Goal: Complete application form

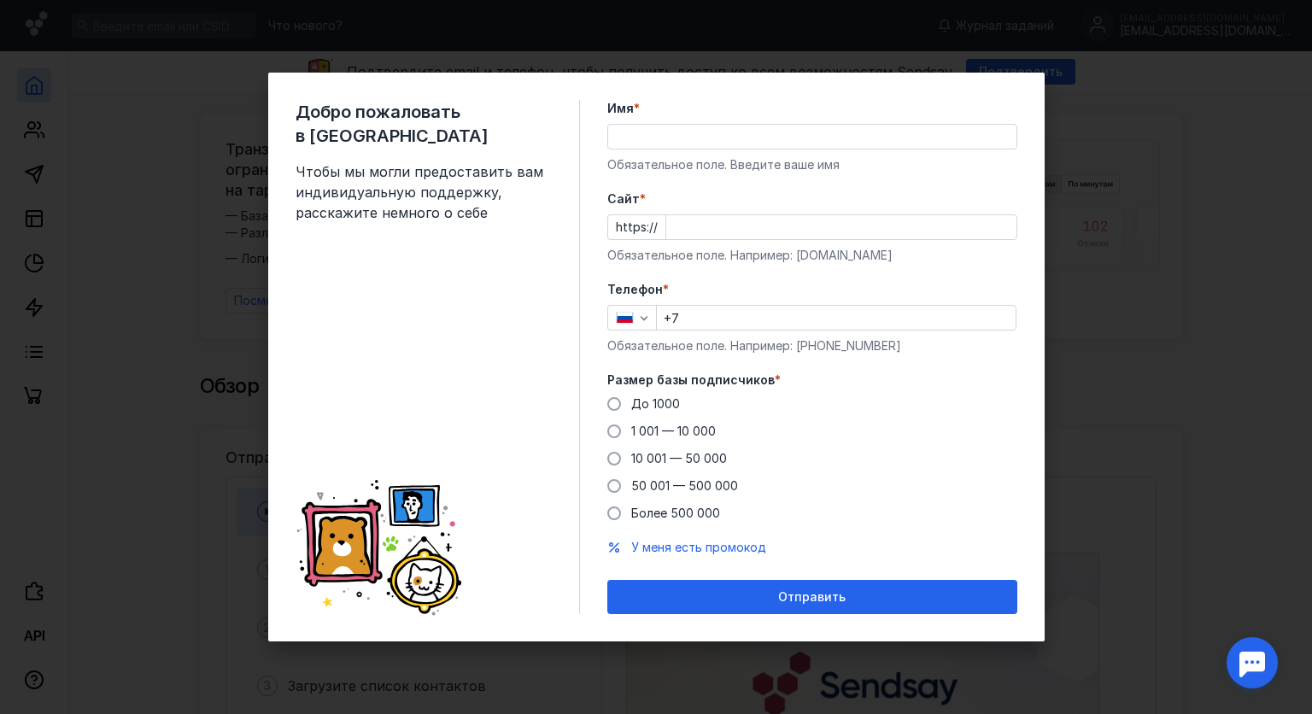
click at [772, 143] on input "Имя *" at bounding box center [812, 137] width 408 height 24
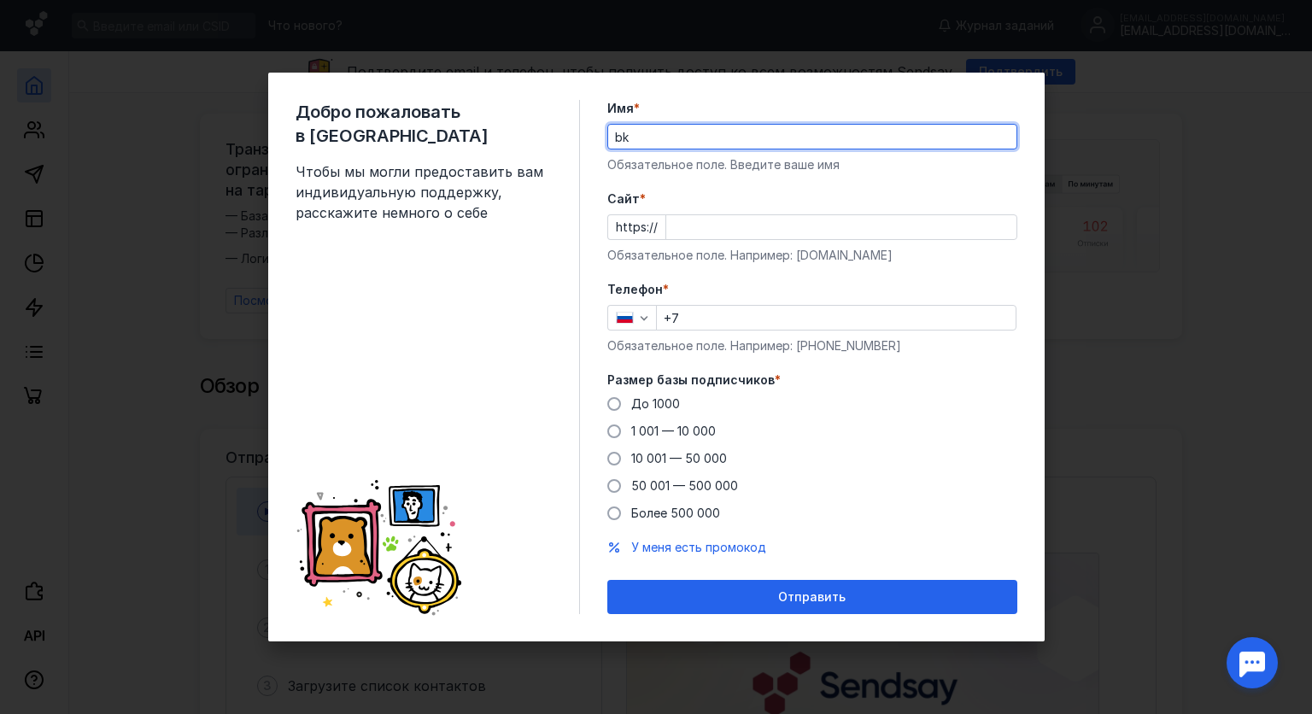
type input "b"
type input "B"
type input "[PERSON_NAME]"
click at [765, 321] on input "+7" at bounding box center [836, 318] width 359 height 24
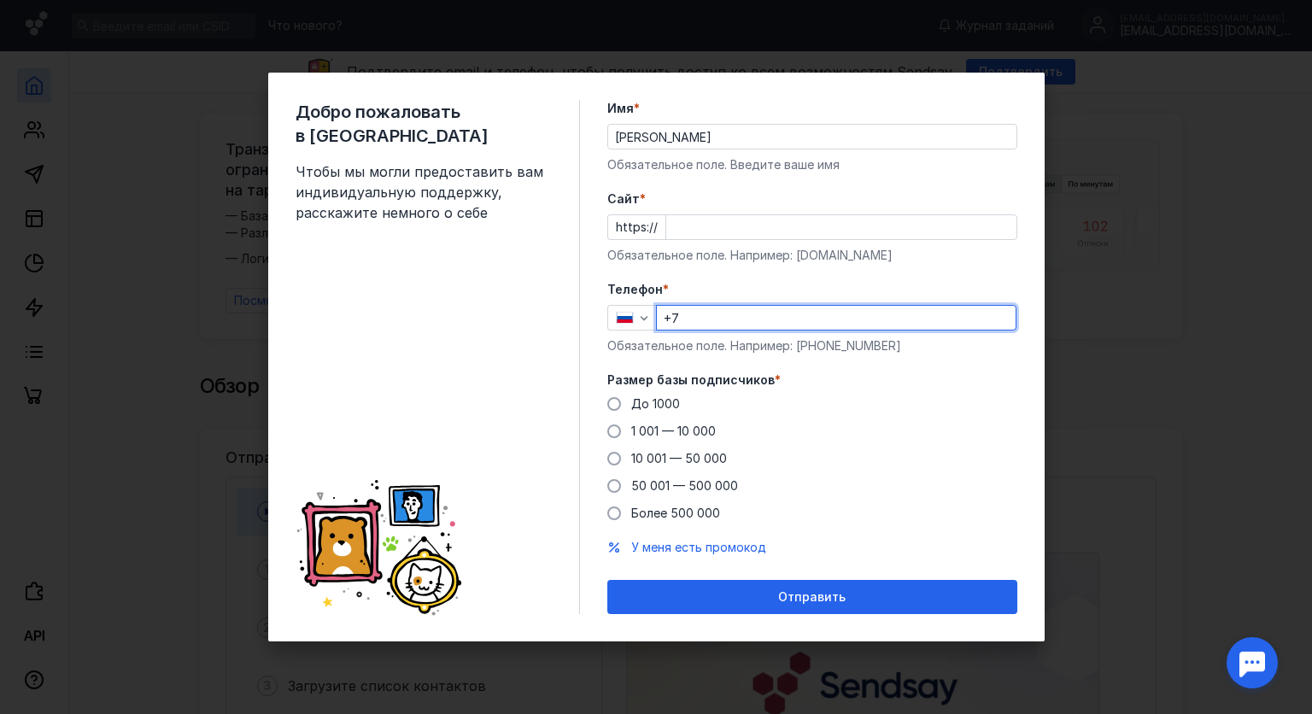
type input "[PHONE_NUMBER]"
click at [671, 229] on input "Cайт *" at bounding box center [841, 227] width 350 height 24
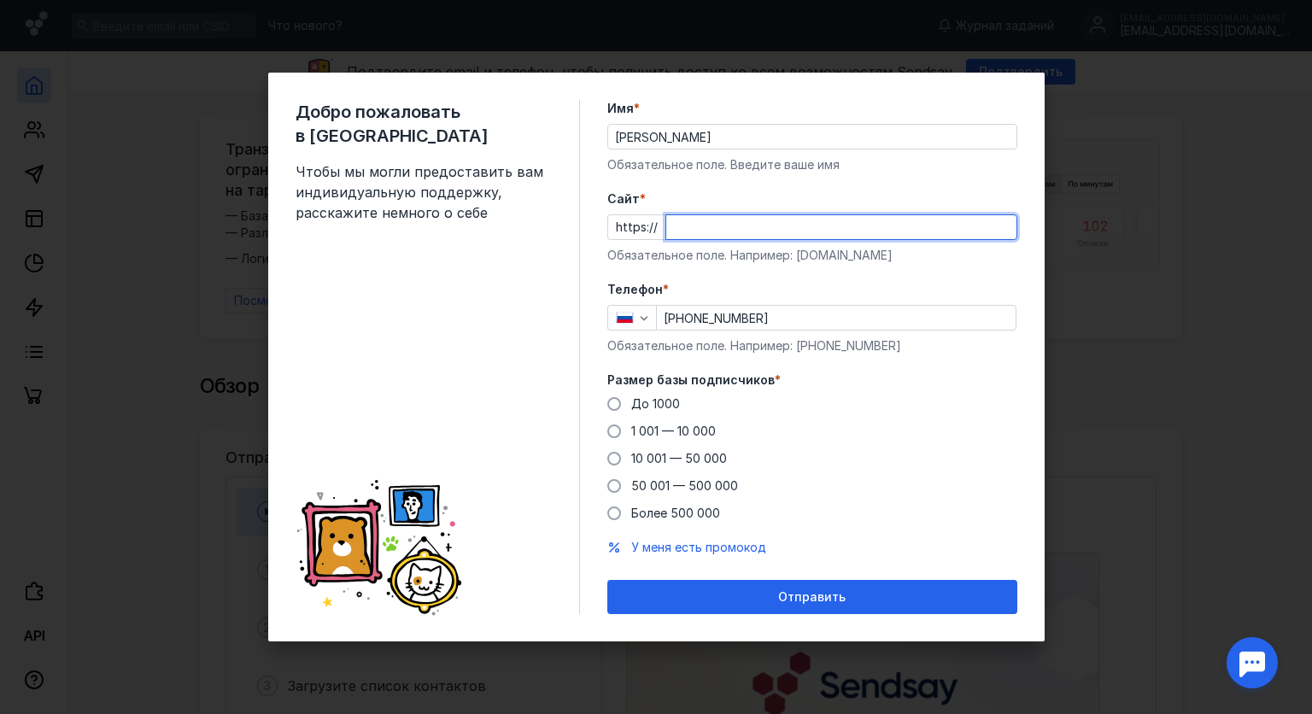
click at [1254, 649] on div at bounding box center [1252, 662] width 53 height 53
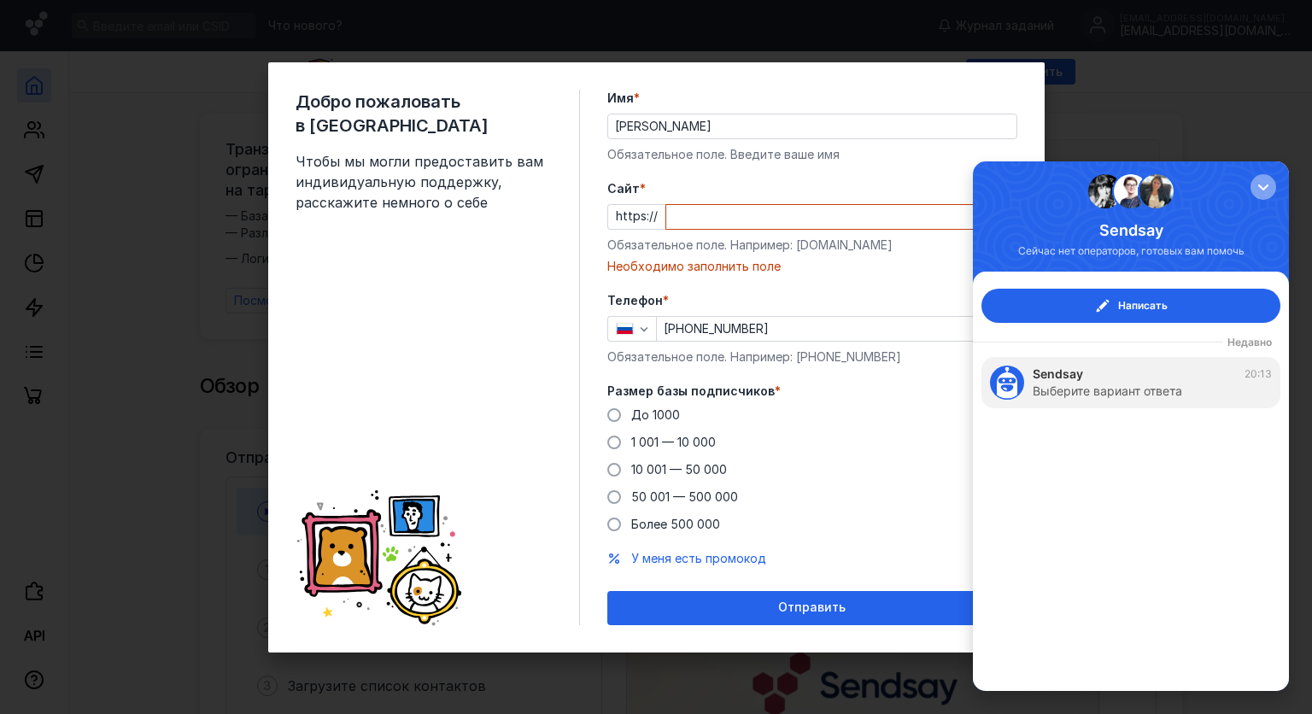
click at [1265, 191] on div "button" at bounding box center [1263, 187] width 17 height 17
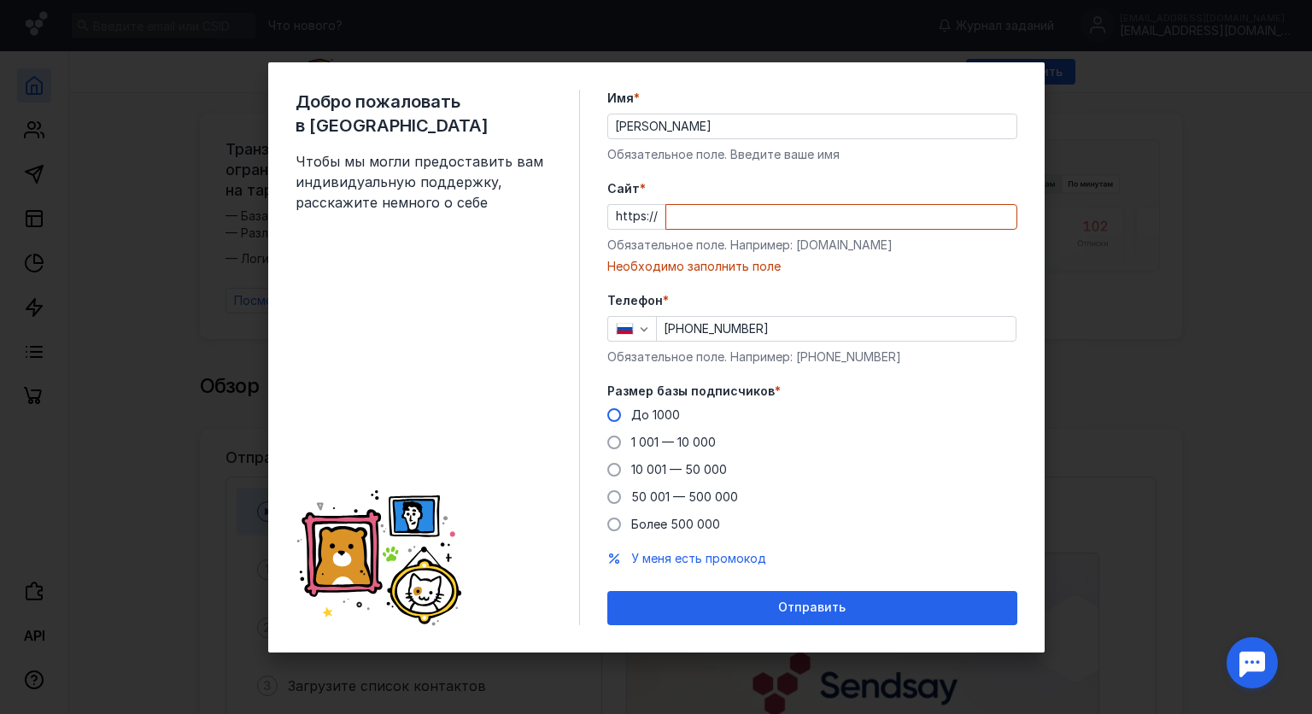
click at [615, 412] on span at bounding box center [614, 415] width 14 height 14
click at [0, 0] on input "До 1000" at bounding box center [0, 0] width 0 height 0
